Goal: Task Accomplishment & Management: Manage account settings

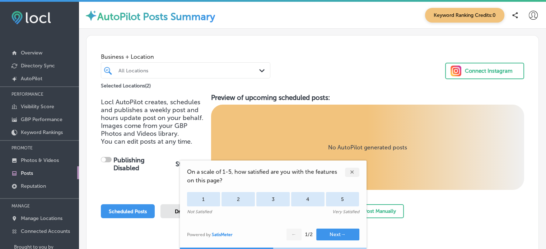
click at [351, 172] on div "✕" at bounding box center [352, 172] width 14 height 9
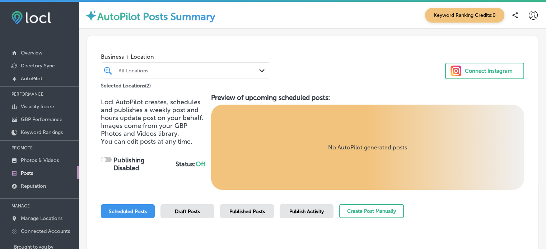
scroll to position [53, 0]
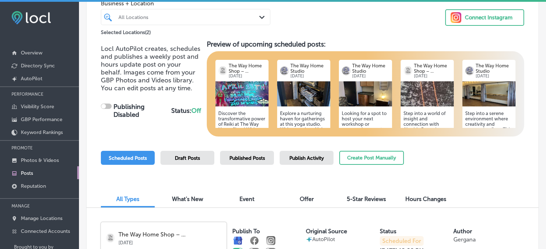
checkbox input "true"
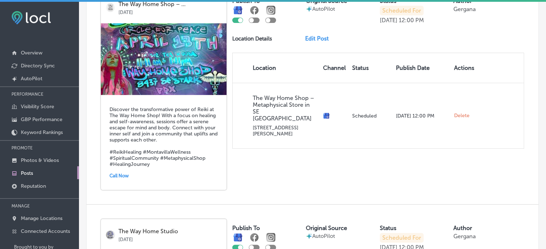
scroll to position [283, 0]
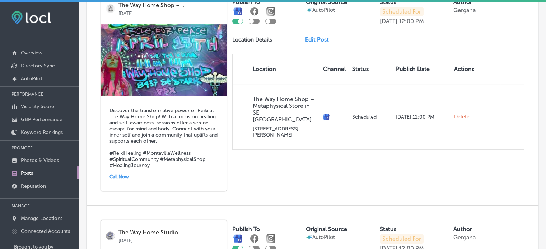
click at [312, 40] on link "Edit Post" at bounding box center [319, 39] width 29 height 7
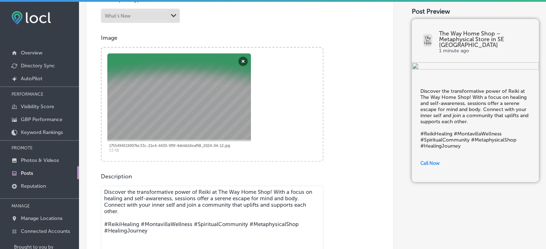
scroll to position [252, 0]
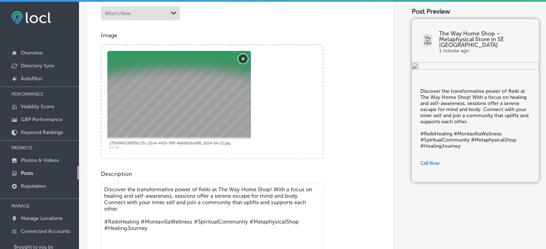
click at [242, 58] on button "Remove" at bounding box center [242, 58] width 9 height 9
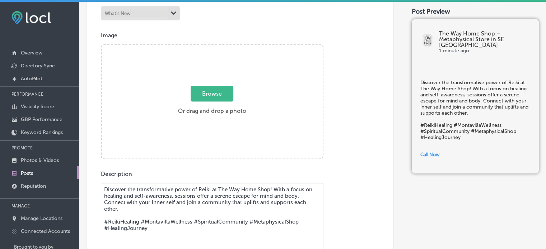
click at [216, 86] on span "Browse" at bounding box center [211, 93] width 43 height 15
click at [216, 47] on input "Browse Or drag and drop a photo" at bounding box center [212, 46] width 221 height 2
type input "C:\fakepath\Beige Aesthetic Reiki and Energy Healing New Year Special Workshop …"
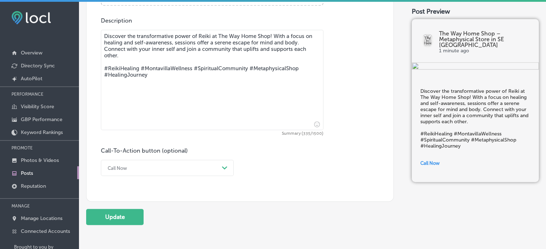
scroll to position [412, 0]
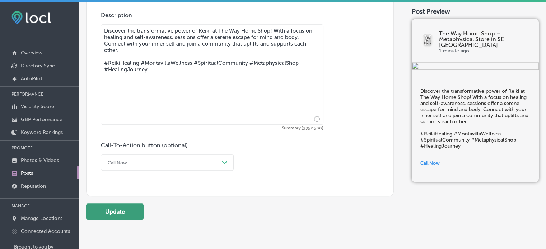
click at [125, 206] on button "Update" at bounding box center [114, 212] width 57 height 16
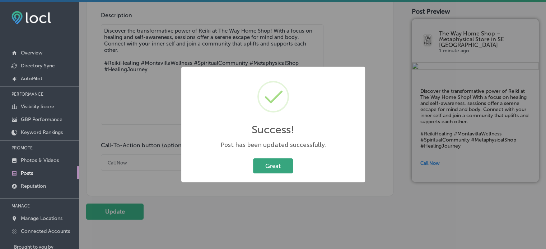
click at [263, 168] on button "Great" at bounding box center [273, 166] width 40 height 15
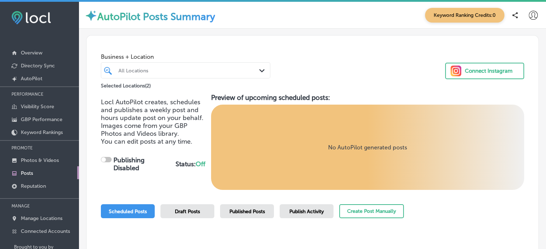
checkbox input "true"
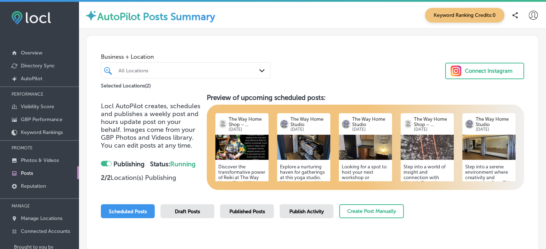
scroll to position [9, 0]
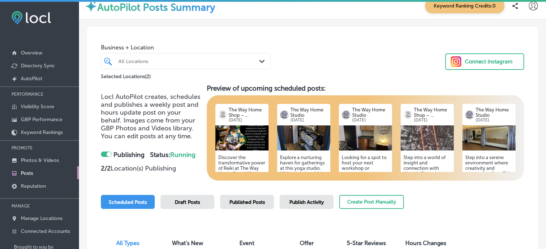
click at [420, 151] on div "Step into a world of insight and connection with Akashic Records readings. Each…" at bounding box center [426, 202] width 53 height 103
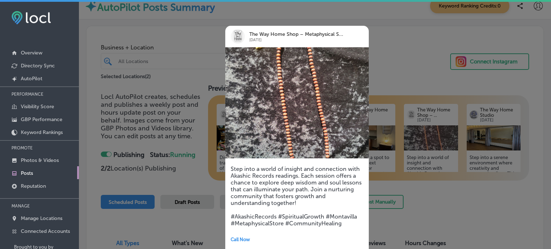
drag, startPoint x: 550, startPoint y: 37, endPoint x: 546, endPoint y: 61, distance: 24.4
click at [546, 61] on div at bounding box center [275, 124] width 551 height 249
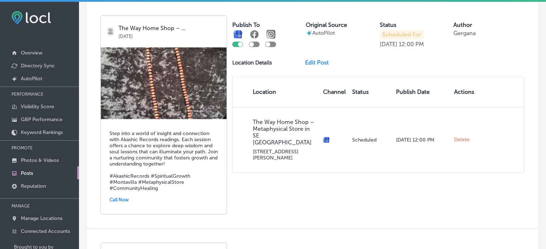
scroll to position [931, 0]
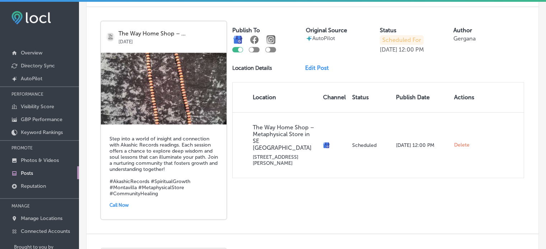
click at [320, 66] on link "Edit Post" at bounding box center [319, 68] width 29 height 7
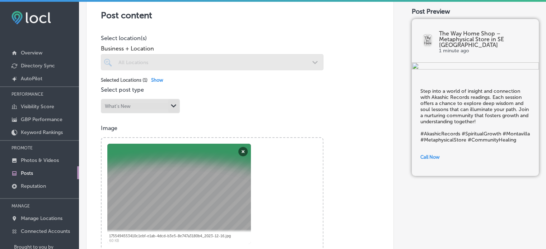
scroll to position [187, 0]
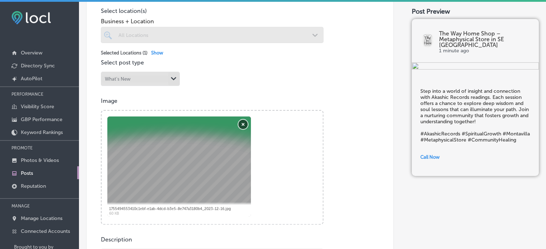
click at [243, 125] on button "Remove" at bounding box center [242, 124] width 9 height 9
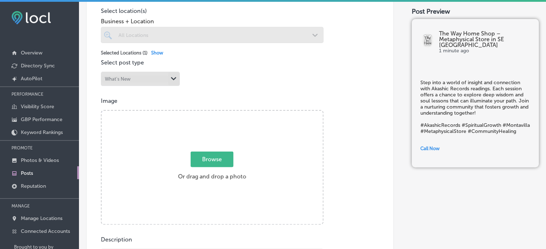
click at [217, 156] on span "Browse" at bounding box center [211, 159] width 43 height 15
click at [217, 113] on input "Browse Or drag and drop a photo" at bounding box center [212, 112] width 221 height 2
type input "C:\fakepath\resource-database-TIUyoNGM0no-unsplash.jpg"
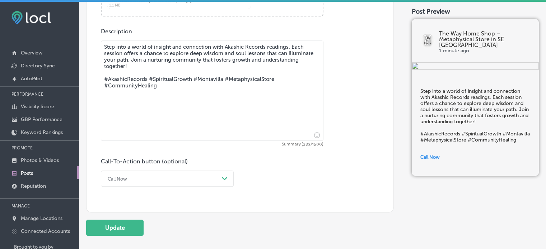
scroll to position [400, 0]
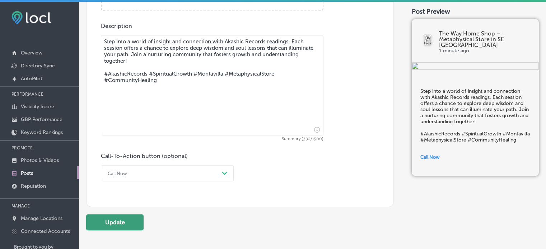
click at [131, 224] on button "Update" at bounding box center [114, 222] width 57 height 16
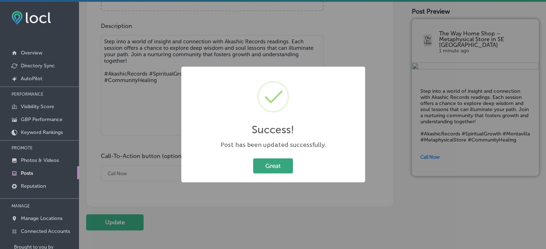
click at [280, 169] on button "Great" at bounding box center [273, 166] width 40 height 15
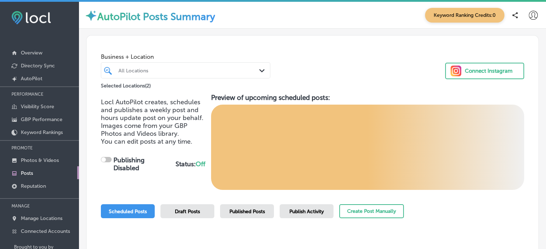
checkbox input "true"
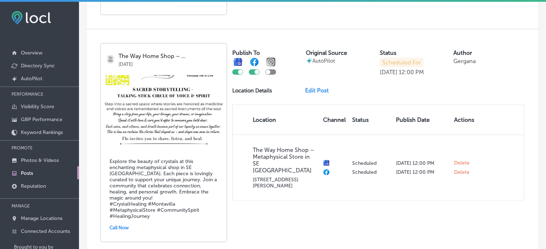
scroll to position [1402, 0]
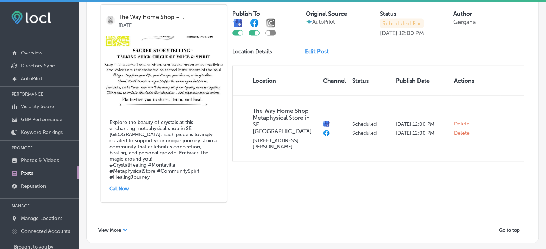
click at [319, 51] on link "Edit Post" at bounding box center [319, 51] width 29 height 7
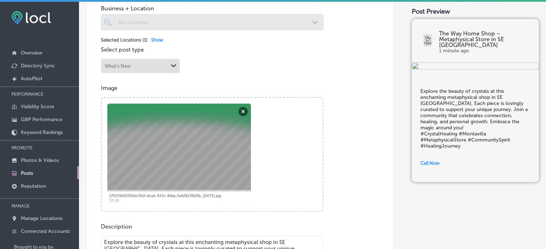
scroll to position [224, 0]
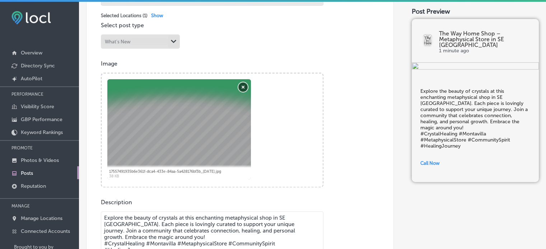
click at [244, 87] on button "Remove" at bounding box center [242, 86] width 9 height 9
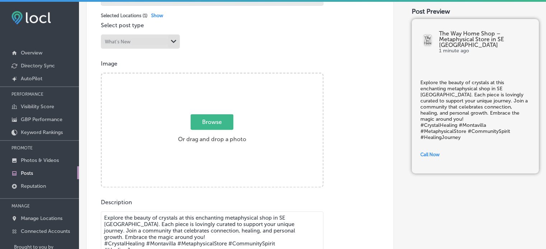
click at [214, 120] on span "Browse" at bounding box center [211, 121] width 43 height 15
click at [214, 76] on input "Browse Or drag and drop a photo" at bounding box center [212, 75] width 221 height 2
type input "C:\fakepath\Herkimer 1.jpg"
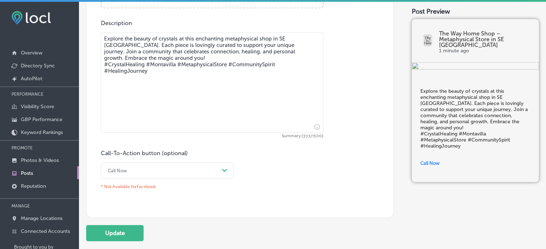
scroll to position [426, 0]
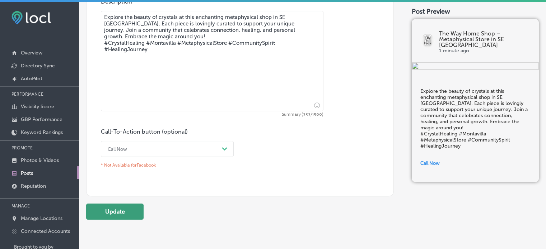
click at [131, 217] on button "Update" at bounding box center [114, 212] width 57 height 16
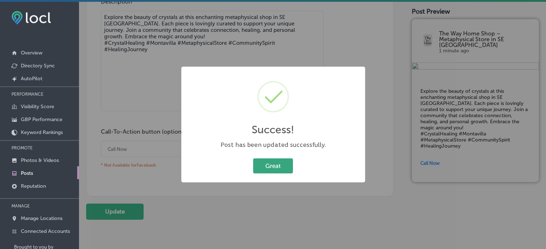
click at [278, 164] on button "Great" at bounding box center [273, 166] width 40 height 15
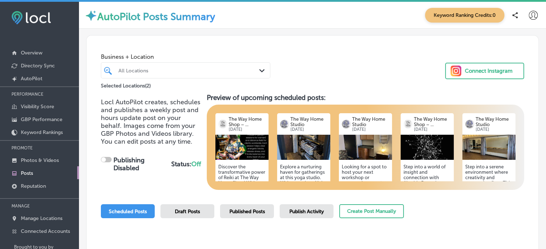
click at [529, 79] on div "Business + Location All Locations Path Created with Sketch. Selected Locations …" at bounding box center [312, 63] width 452 height 55
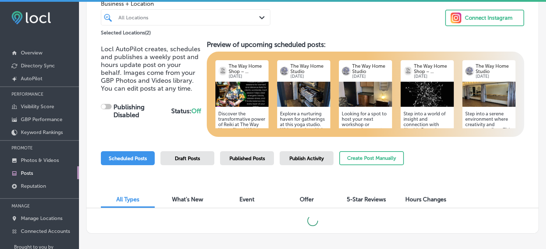
checkbox input "true"
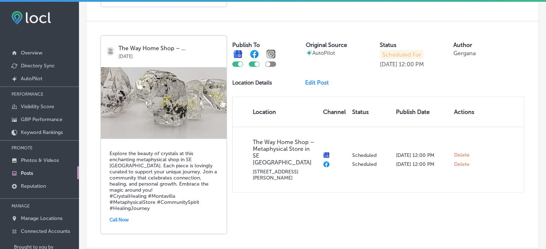
scroll to position [1402, 0]
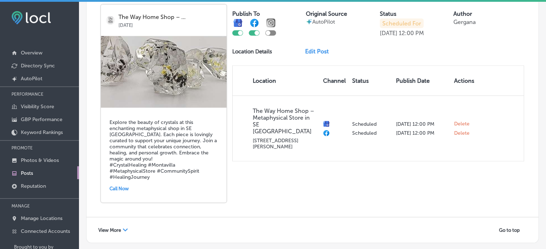
click at [124, 228] on div "Path Created with Sketch." at bounding box center [125, 230] width 5 height 5
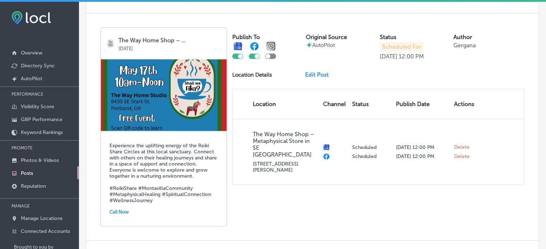
scroll to position [1608, 0]
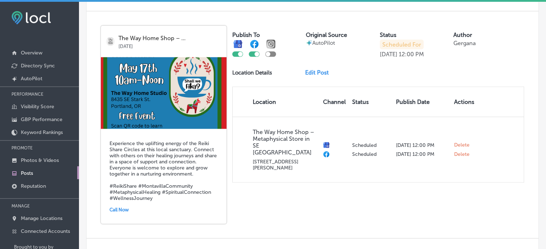
click at [317, 69] on link "Edit Post" at bounding box center [319, 72] width 29 height 7
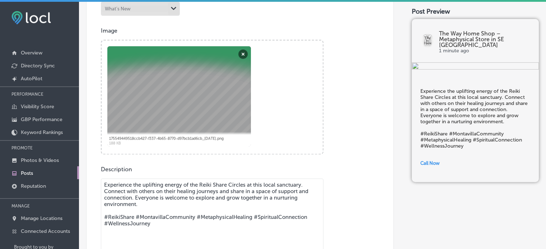
scroll to position [258, 0]
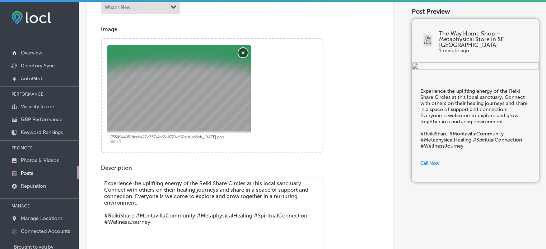
click at [242, 50] on button "Remove" at bounding box center [242, 52] width 9 height 9
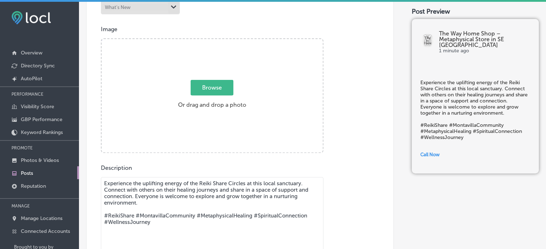
click at [208, 84] on span "Browse" at bounding box center [211, 87] width 43 height 15
click at [208, 41] on input "Browse Or drag and drop a photo" at bounding box center [212, 40] width 221 height 2
type input "C:\fakepath\Reiki Share (2).jpg"
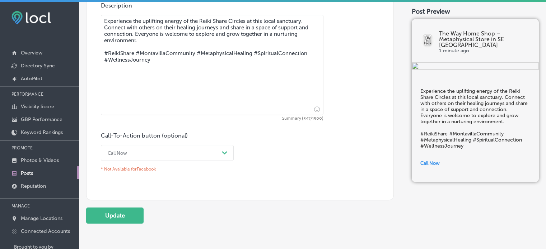
scroll to position [426, 0]
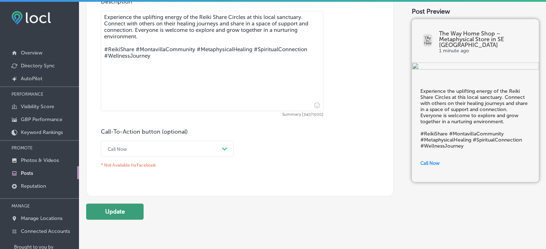
click at [108, 214] on button "Update" at bounding box center [114, 212] width 57 height 16
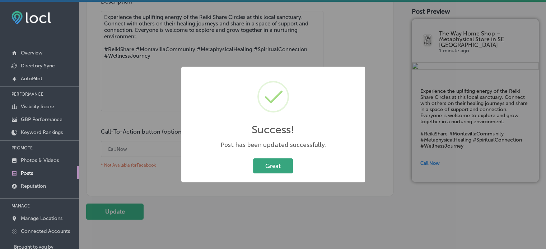
click at [276, 166] on button "Great" at bounding box center [273, 166] width 40 height 15
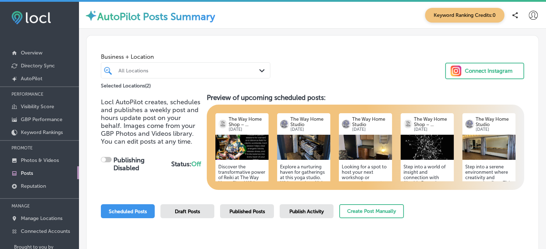
checkbox input "true"
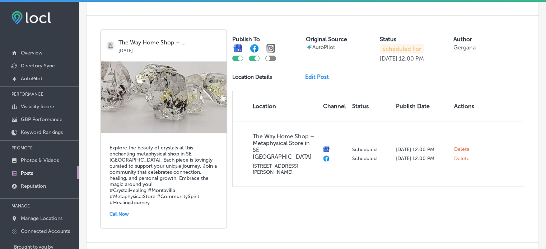
scroll to position [1402, 0]
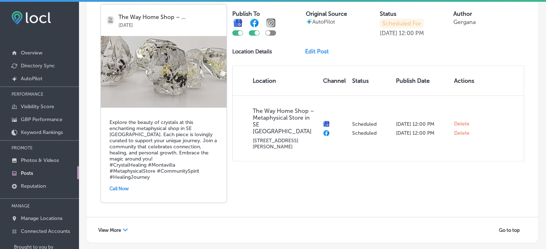
click at [121, 225] on div "View More Path Created with Sketch." at bounding box center [113, 230] width 39 height 11
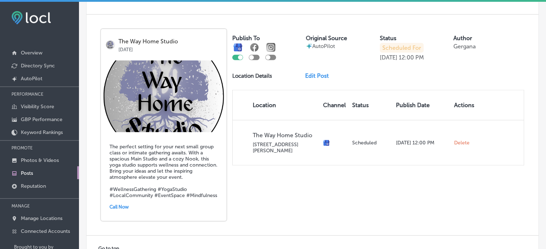
scroll to position [1855, 0]
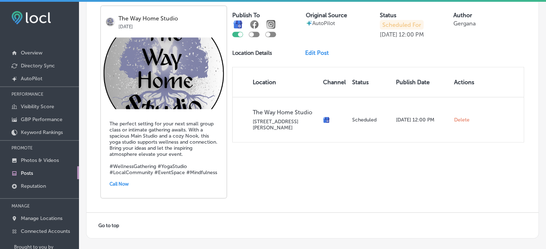
click at [106, 222] on div "Go to top" at bounding box center [112, 225] width 37 height 11
click at [112, 223] on span "Go to top" at bounding box center [108, 225] width 21 height 5
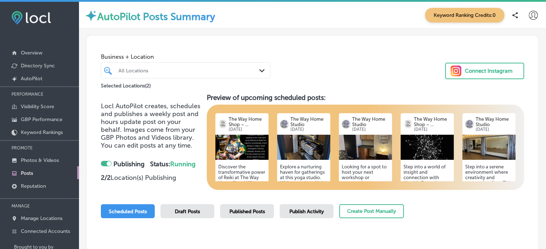
click at [486, 64] on button "Connect Instagram" at bounding box center [484, 71] width 79 height 16
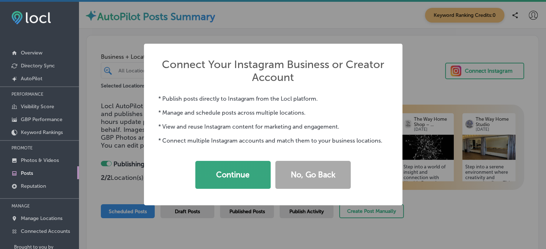
click at [236, 180] on button "Continue" at bounding box center [232, 175] width 75 height 28
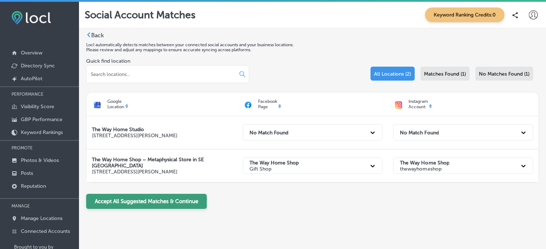
click at [145, 201] on button "Accept All Suggested Matches & Continue" at bounding box center [146, 201] width 121 height 15
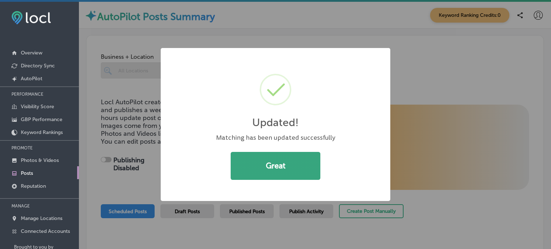
click at [258, 166] on button "Great" at bounding box center [276, 166] width 90 height 28
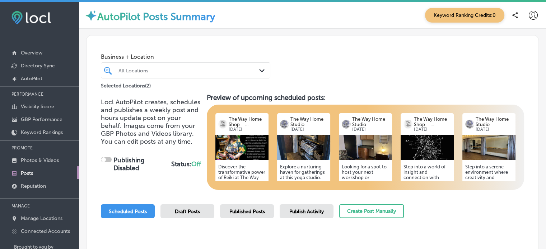
scroll to position [30, 0]
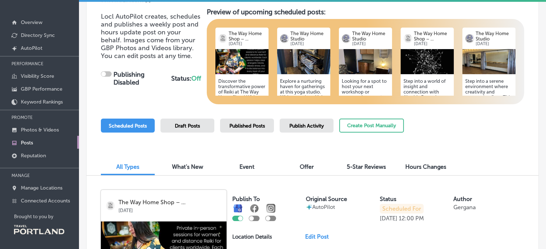
checkbox input "true"
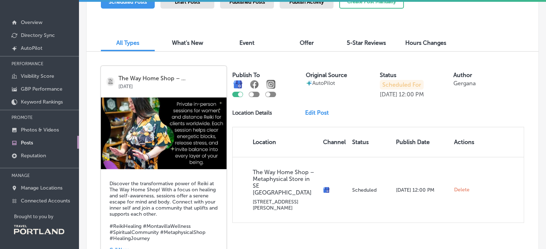
scroll to position [185, 0]
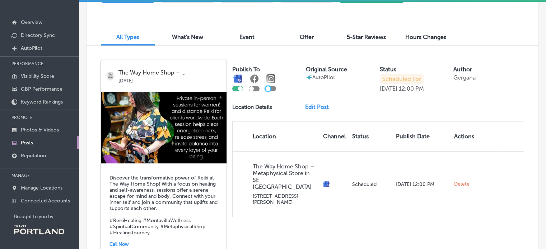
click at [267, 89] on div at bounding box center [267, 88] width 5 height 5
checkbox input "true"
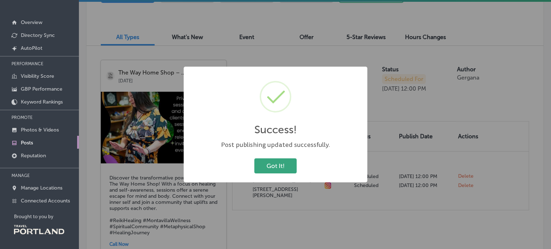
click at [268, 164] on button "Got It!" at bounding box center [275, 166] width 42 height 15
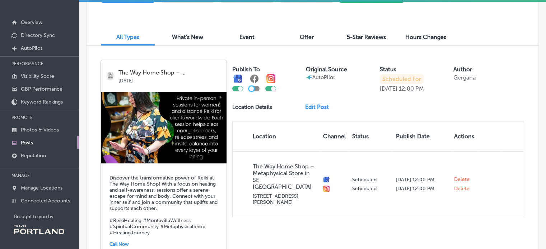
click at [253, 88] on div at bounding box center [251, 88] width 5 height 5
checkbox input "true"
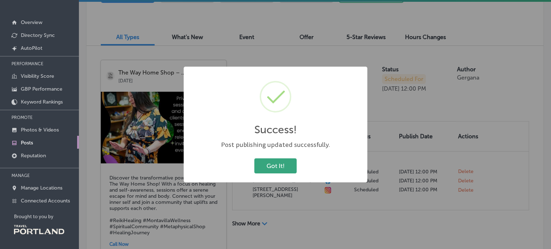
click at [273, 167] on button "Got It!" at bounding box center [275, 166] width 42 height 15
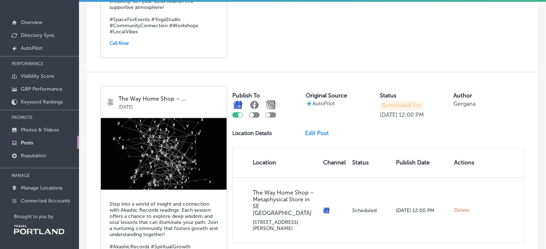
scroll to position [848, 0]
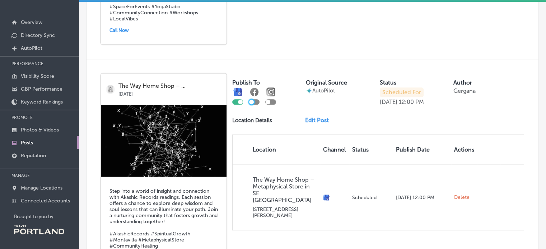
click at [253, 100] on div at bounding box center [251, 102] width 5 height 5
checkbox input "true"
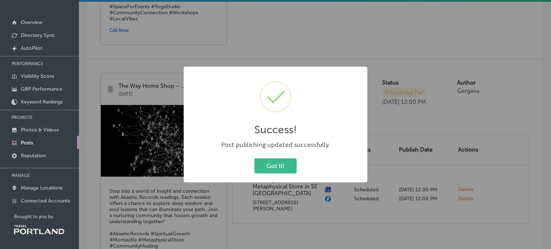
click at [281, 174] on div "Got It! Cancel" at bounding box center [275, 166] width 169 height 19
click at [284, 169] on button "Got It!" at bounding box center [275, 166] width 42 height 15
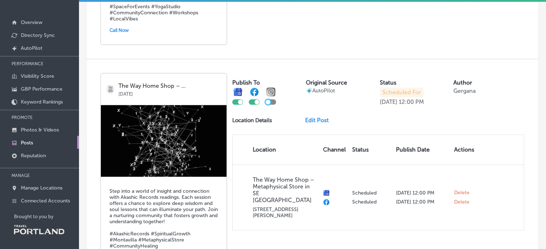
click at [267, 102] on div at bounding box center [267, 102] width 5 height 5
checkbox input "true"
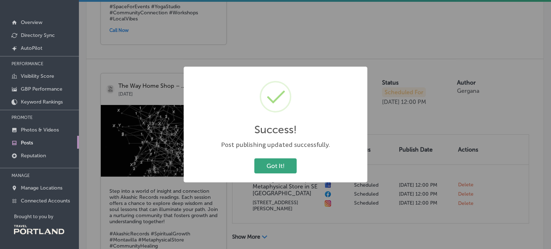
click at [268, 165] on button "Got It!" at bounding box center [275, 166] width 42 height 15
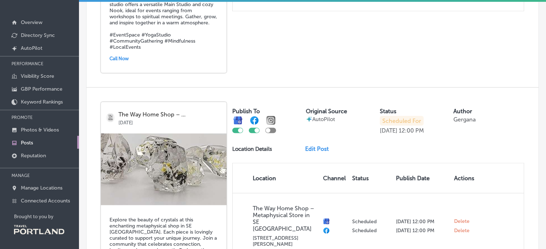
scroll to position [1289, 0]
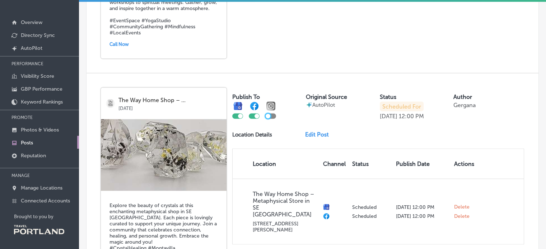
click at [270, 114] on div at bounding box center [267, 116] width 5 height 5
checkbox input "true"
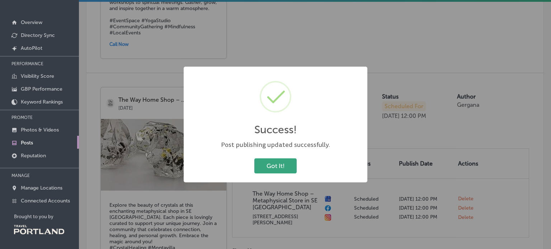
click at [274, 169] on button "Got It!" at bounding box center [275, 166] width 42 height 15
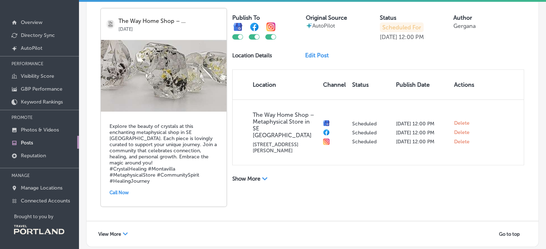
scroll to position [1402, 0]
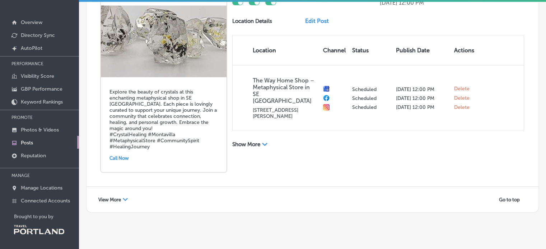
click at [121, 194] on div "View More Path Created with Sketch." at bounding box center [113, 199] width 39 height 11
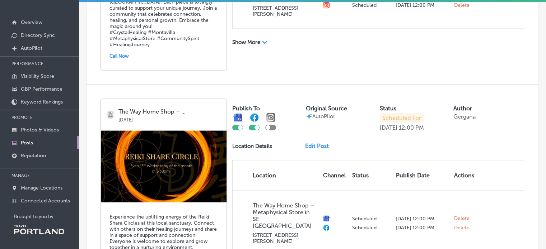
scroll to position [1512, 0]
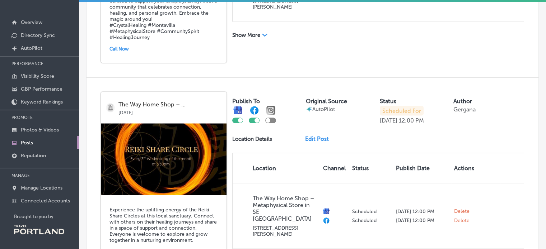
click at [267, 107] on div at bounding box center [270, 114] width 11 height 17
click at [269, 118] on div at bounding box center [267, 120] width 5 height 5
checkbox input "true"
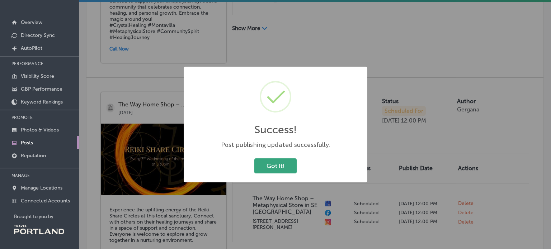
click at [290, 170] on button "Got It!" at bounding box center [275, 166] width 42 height 15
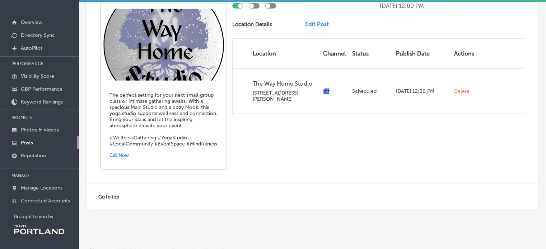
scroll to position [1855, 0]
